Goal: Find specific page/section: Find specific page/section

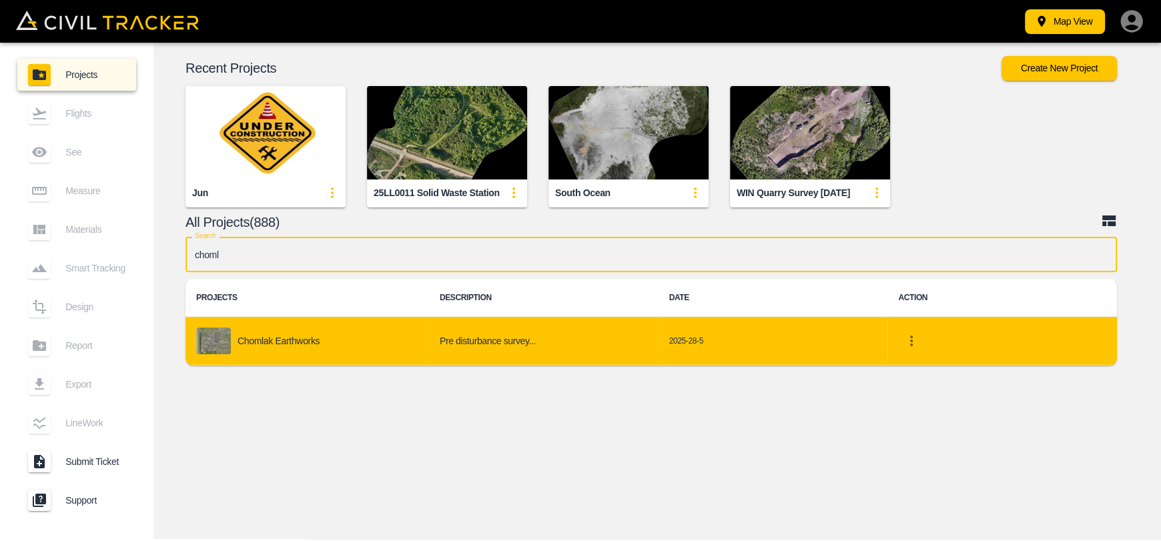
type input "choml"
click at [318, 336] on p "Chomlak Earthworks" at bounding box center [279, 341] width 82 height 11
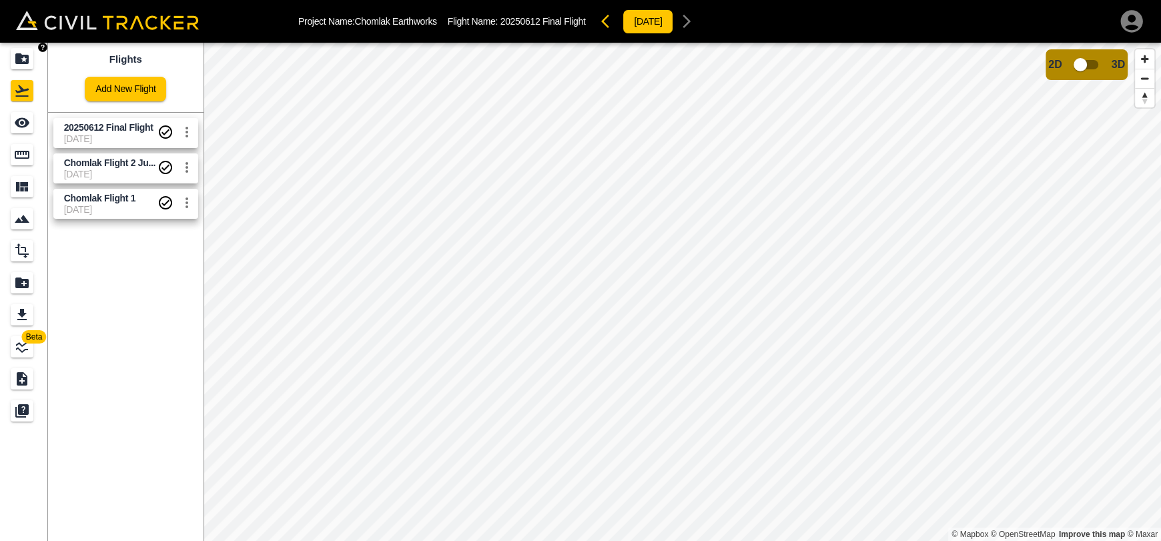
click at [21, 55] on icon "Projects" at bounding box center [21, 58] width 13 height 11
